Goal: Find specific page/section: Find specific page/section

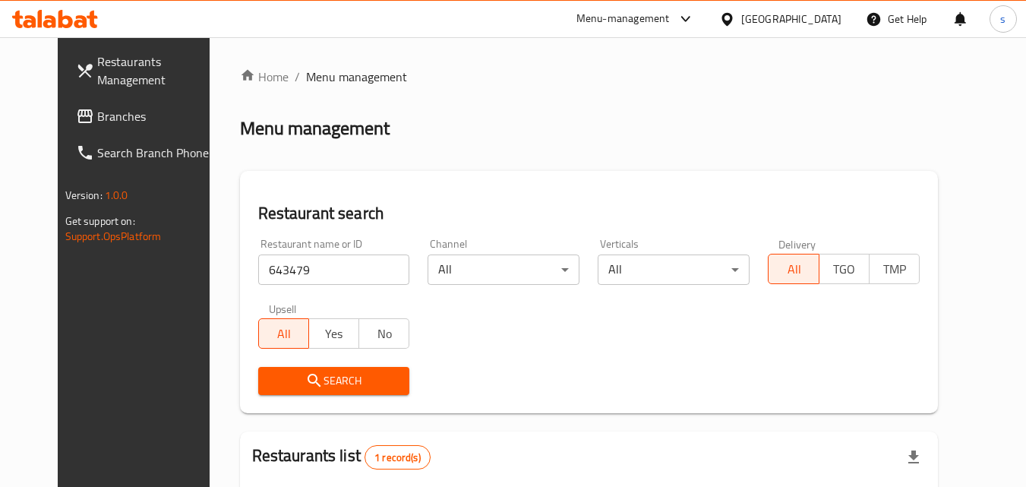
scroll to position [178, 0]
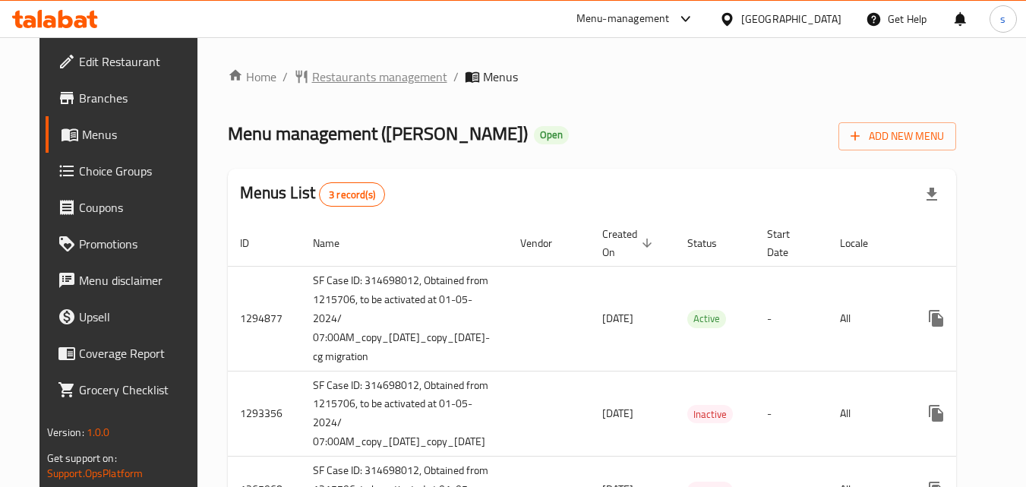
click at [377, 79] on span "Restaurants management" at bounding box center [379, 77] width 135 height 18
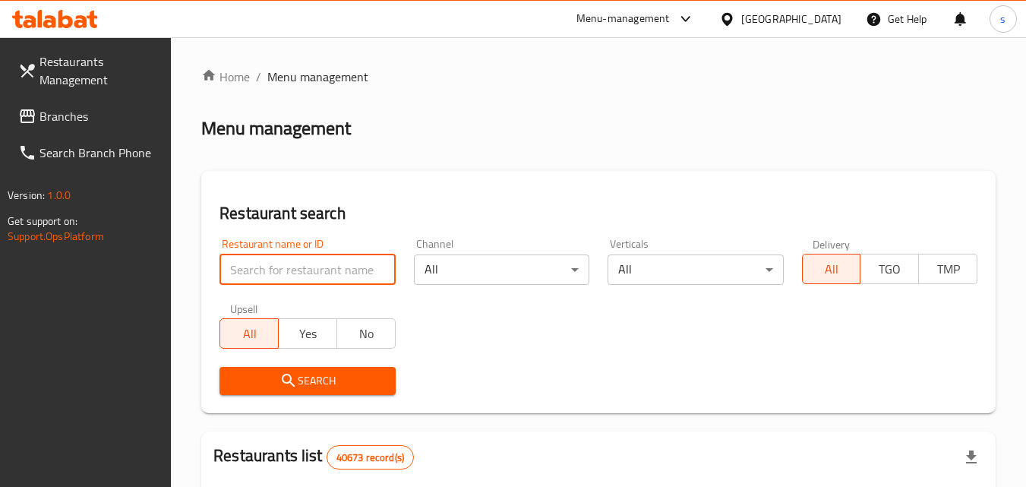
click at [241, 269] on input "search" at bounding box center [306, 269] width 175 height 30
paste input "13265"
type input "13265"
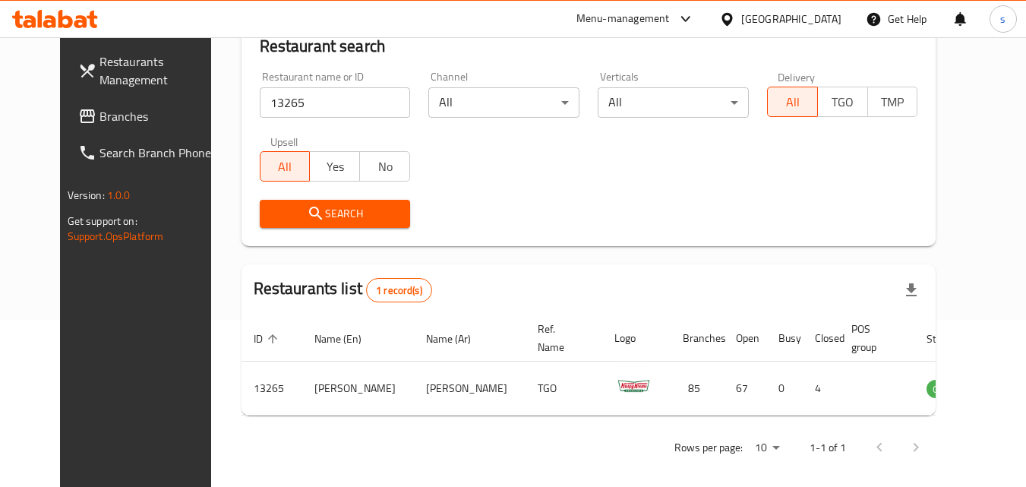
scroll to position [178, 0]
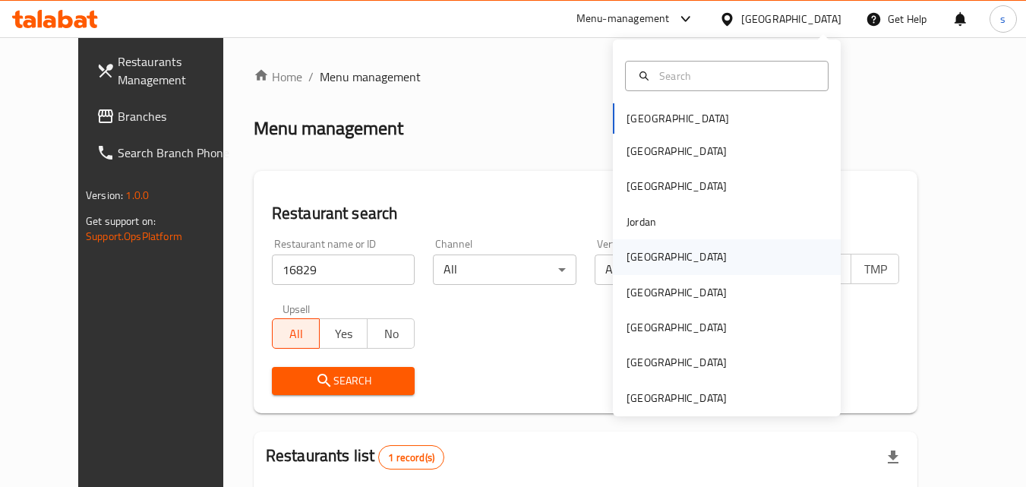
click at [644, 262] on div "[GEOGRAPHIC_DATA]" at bounding box center [676, 256] width 100 height 17
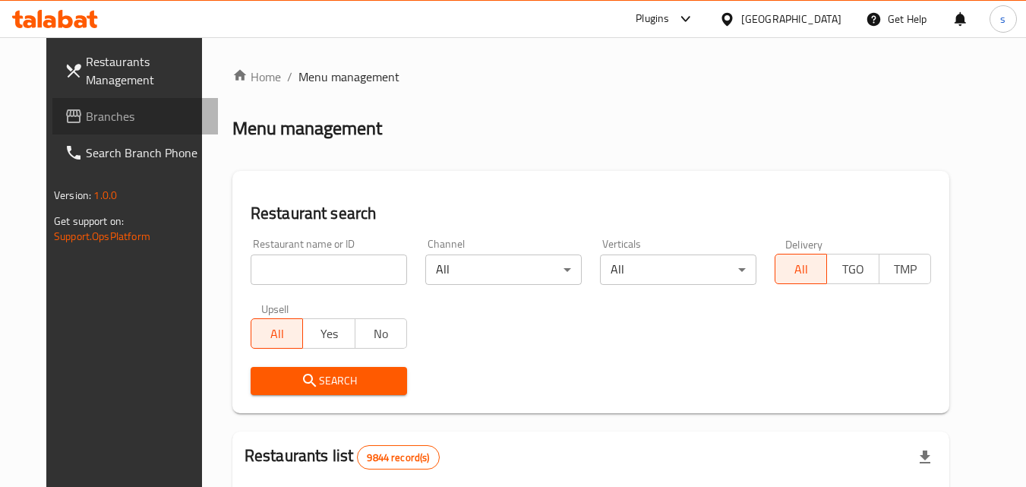
click at [86, 120] on span "Branches" at bounding box center [146, 116] width 120 height 18
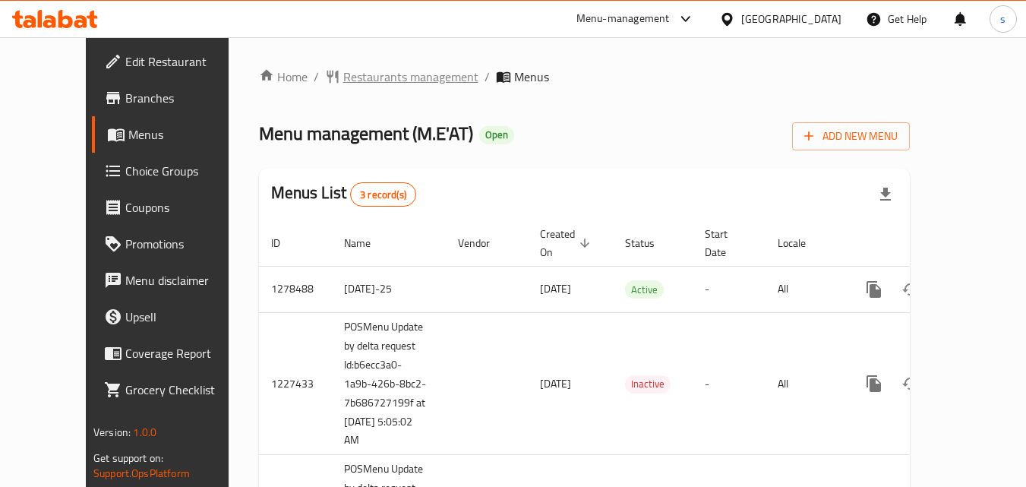
click at [343, 83] on span "Restaurants management" at bounding box center [410, 77] width 135 height 18
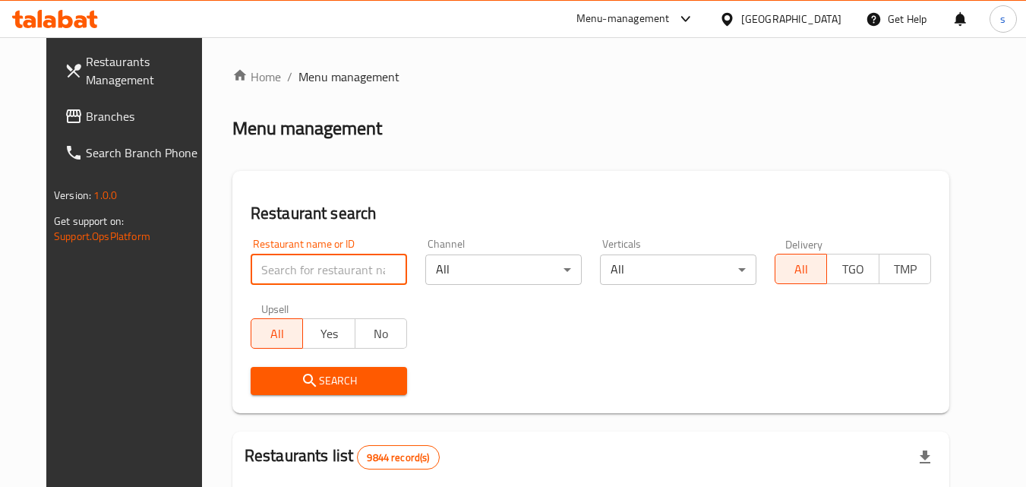
click at [257, 270] on input "search" at bounding box center [329, 269] width 156 height 30
paste input "8877"
type input "8877"
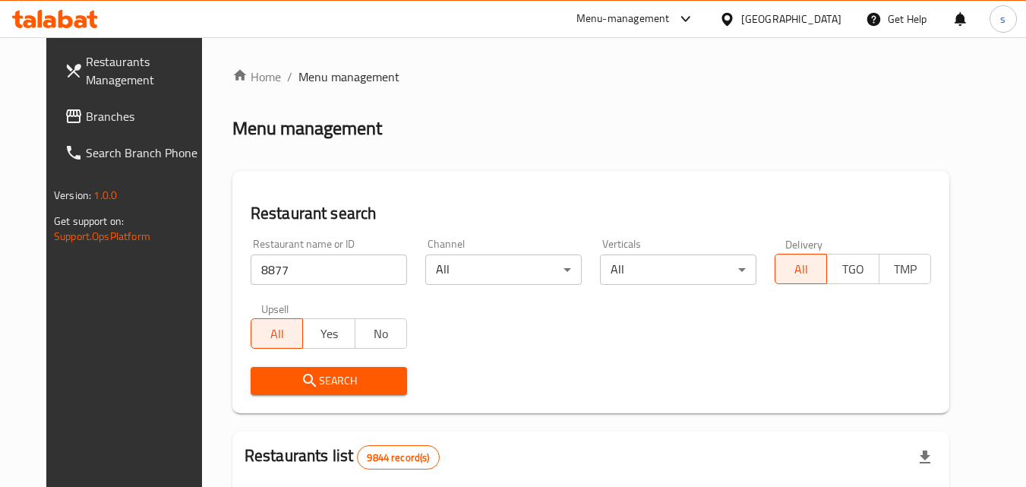
click at [303, 380] on icon "submit" at bounding box center [309, 380] width 13 height 13
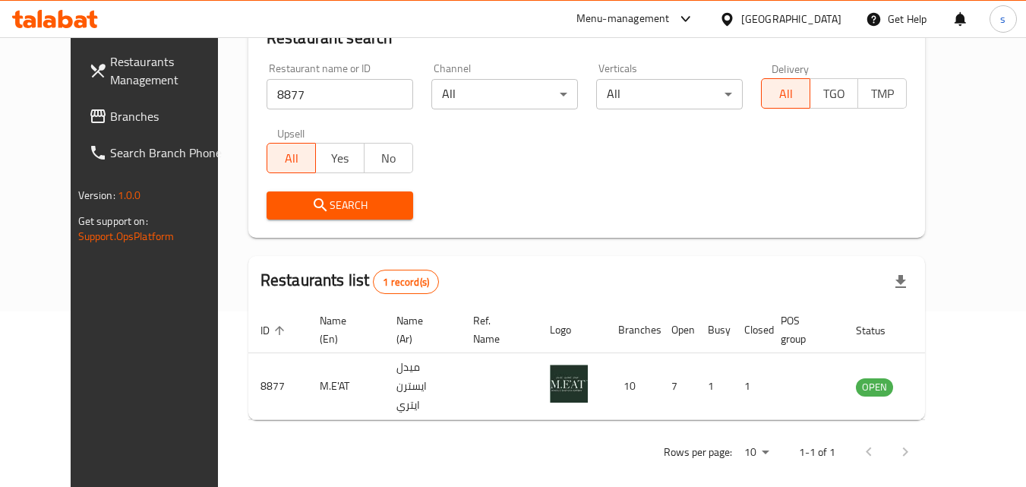
scroll to position [178, 0]
